Goal: Task Accomplishment & Management: Manage account settings

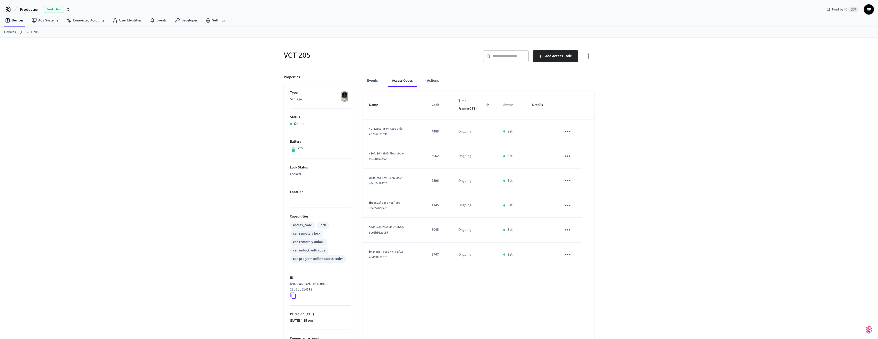
scroll to position [32, 0]
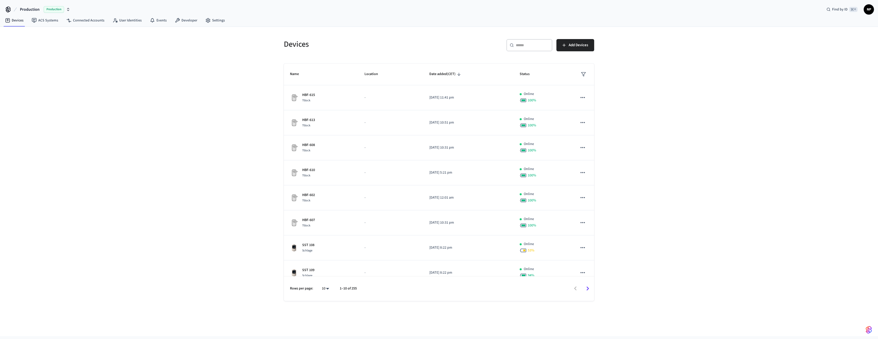
click at [520, 47] on input "text" at bounding box center [532, 45] width 33 height 5
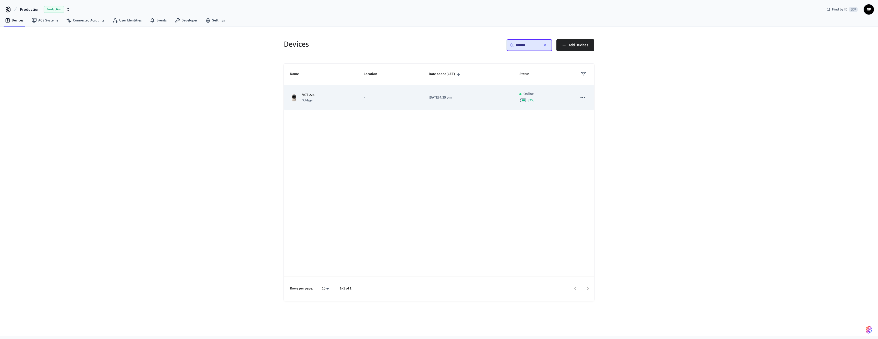
type input "*******"
click at [481, 100] on td "[DATE] 4:35 pm" at bounding box center [468, 97] width 91 height 25
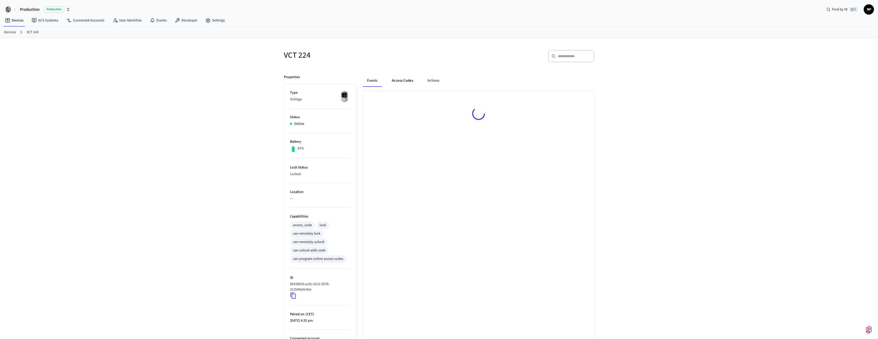
click at [396, 80] on button "Access Codes" at bounding box center [403, 81] width 30 height 12
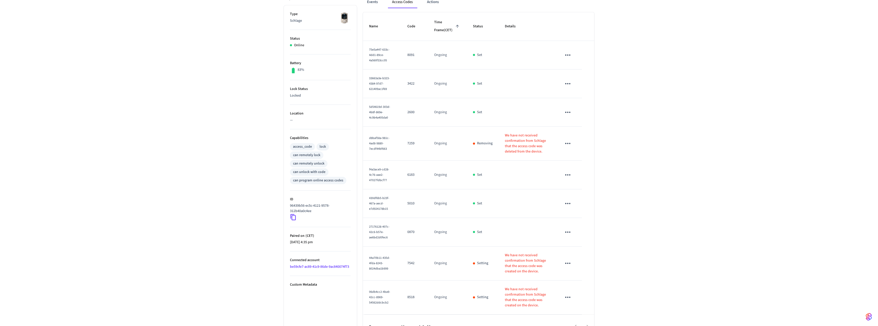
scroll to position [92, 0]
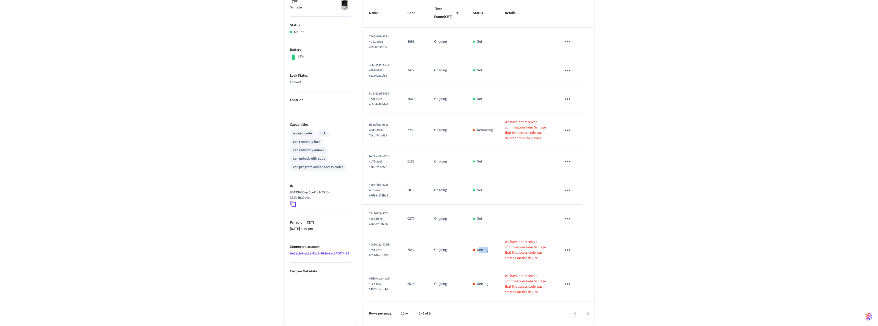
drag, startPoint x: 486, startPoint y: 251, endPoint x: 474, endPoint y: 251, distance: 12.3
click at [474, 251] on div "Setting" at bounding box center [483, 249] width 20 height 5
drag, startPoint x: 498, startPoint y: 241, endPoint x: 521, endPoint y: 257, distance: 27.5
click at [521, 257] on td "We have not received confirmation from Schlage that the access code was created…" at bounding box center [527, 250] width 57 height 34
click at [477, 249] on p "Setting" at bounding box center [482, 249] width 11 height 5
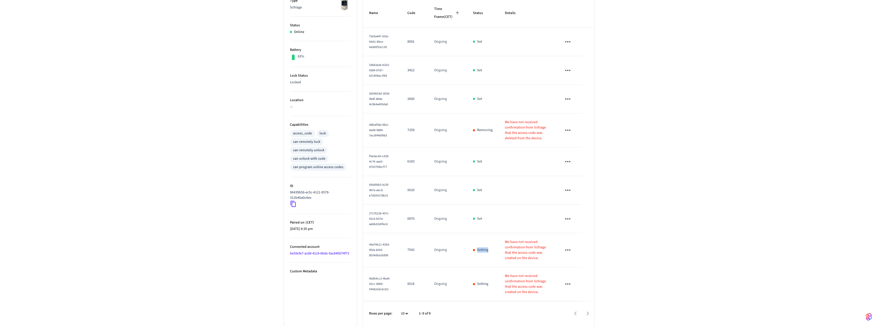
click at [477, 249] on p "Setting" at bounding box center [482, 249] width 11 height 5
click at [567, 250] on icon "sticky table" at bounding box center [567, 249] width 5 height 1
click at [625, 242] on div at bounding box center [439, 163] width 878 height 326
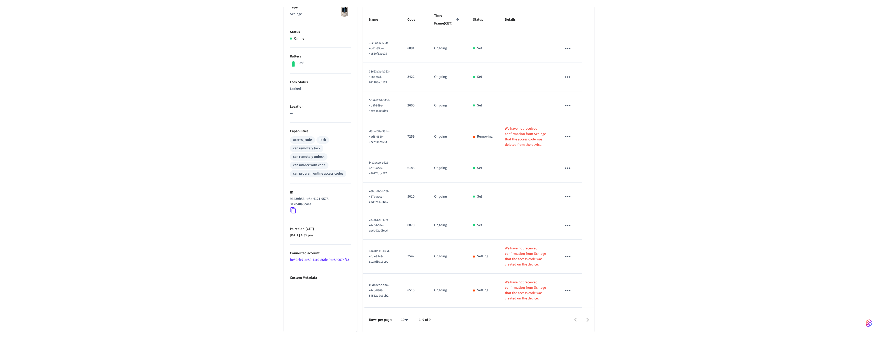
scroll to position [79, 0]
